Goal: Information Seeking & Learning: Learn about a topic

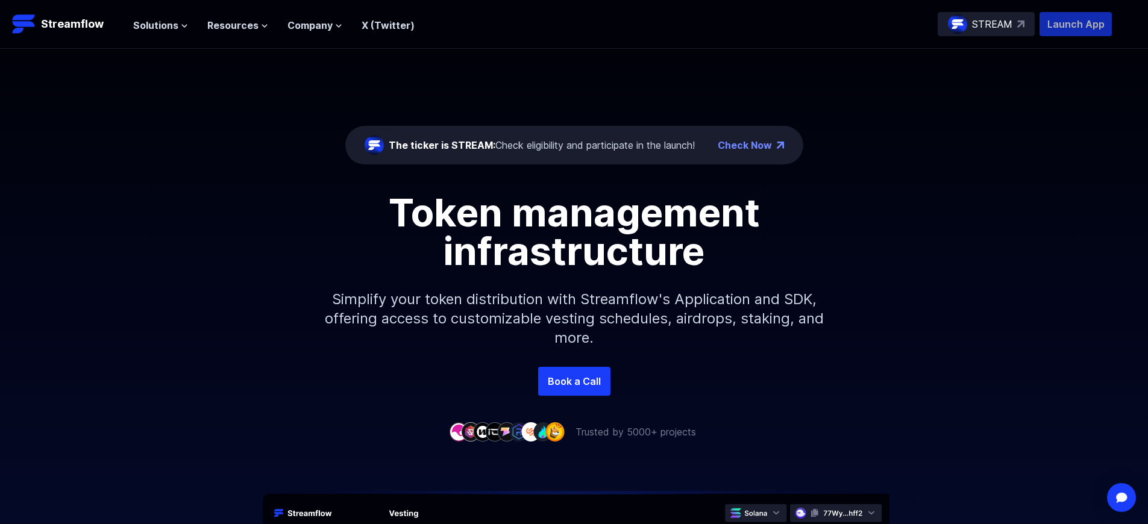
click at [1075, 24] on p "Launch App" at bounding box center [1075, 24] width 72 height 24
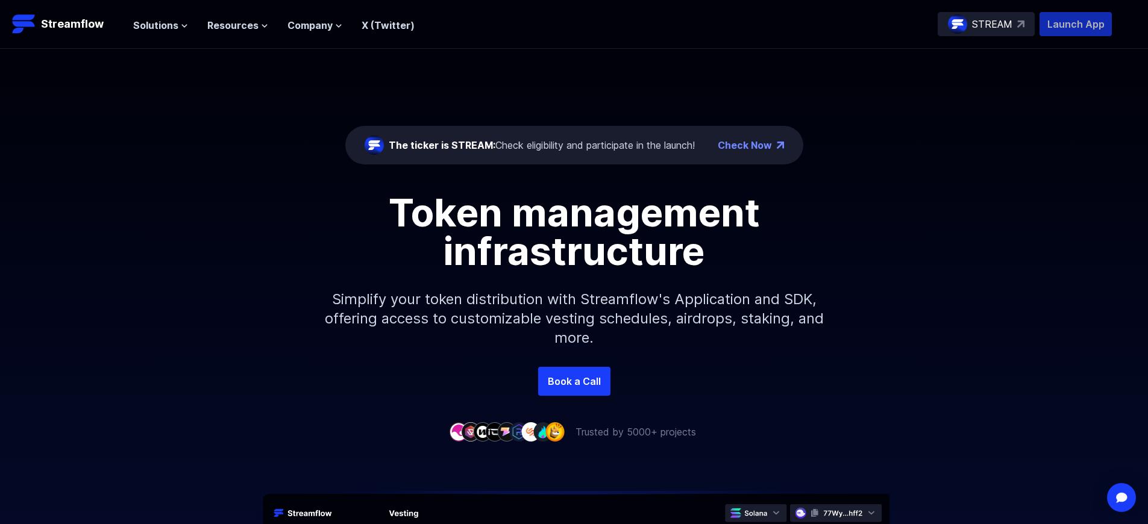
click at [1075, 24] on p "Launch App" at bounding box center [1075, 24] width 72 height 24
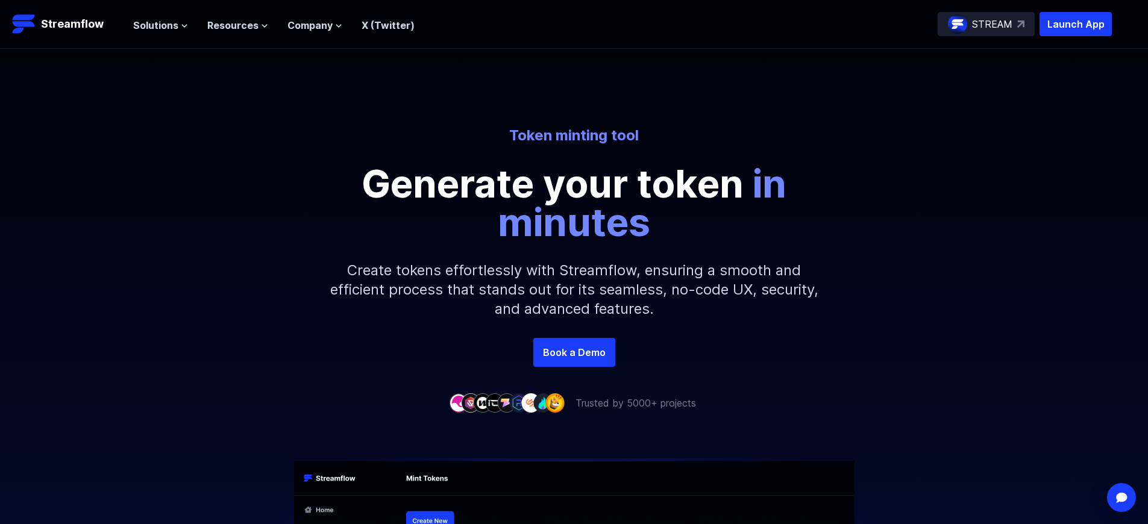
scroll to position [1878, 0]
